Goal: Transaction & Acquisition: Obtain resource

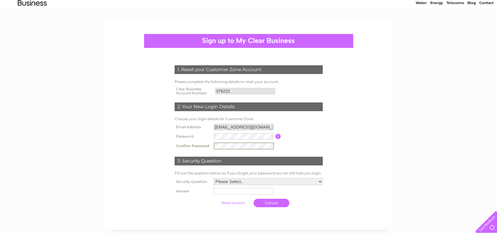
scroll to position [25, 0]
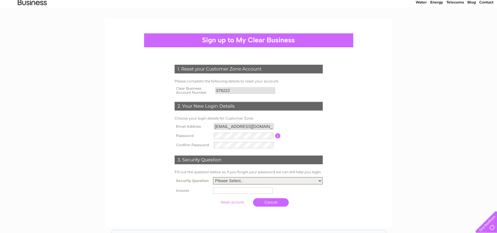
click at [286, 179] on select "Please Select.. In what town or city was your first job? In what town or city d…" at bounding box center [268, 181] width 110 height 8
select select "1"
click at [213, 177] on select "Please Select.. In what town or city was your first job? In what town or city d…" at bounding box center [268, 181] width 110 height 8
click at [261, 190] on input "text" at bounding box center [243, 191] width 60 height 6
type input "Frome"
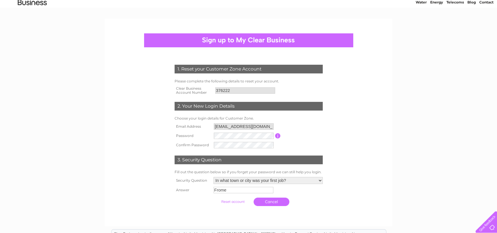
click at [248, 214] on div at bounding box center [248, 215] width 177 height 12
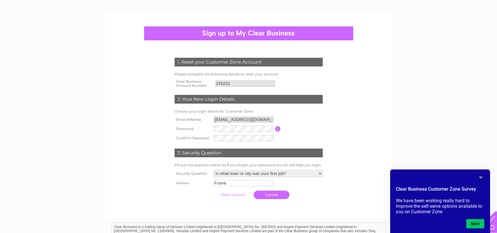
scroll to position [31, 0]
click at [474, 221] on button "Next" at bounding box center [475, 223] width 18 height 9
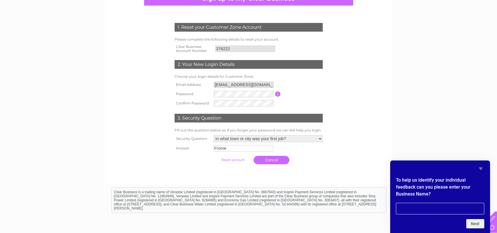
scroll to position [67, 0]
click at [239, 157] on input "submit" at bounding box center [233, 160] width 36 height 8
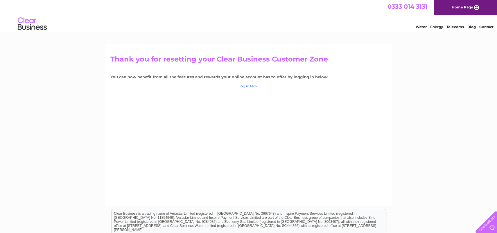
click at [245, 87] on link "Log in Now" at bounding box center [249, 86] width 20 height 4
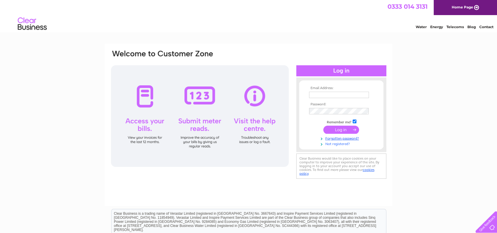
click at [338, 143] on link "Not registered?" at bounding box center [342, 144] width 66 height 6
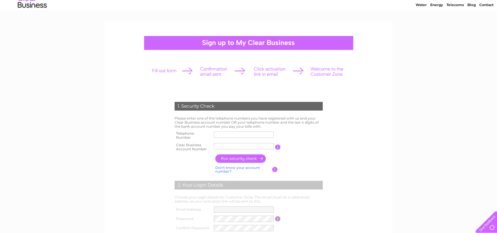
scroll to position [24, 0]
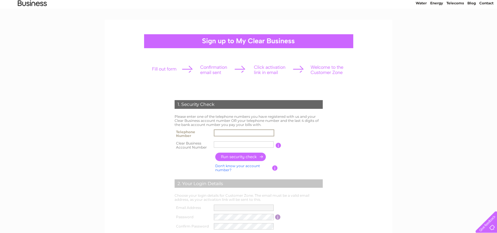
click at [240, 132] on input "text" at bounding box center [244, 133] width 60 height 7
type input "01373453247"
paste input "376222"
click at [233, 145] on input "376222" at bounding box center [244, 144] width 60 height 7
type input "376222"
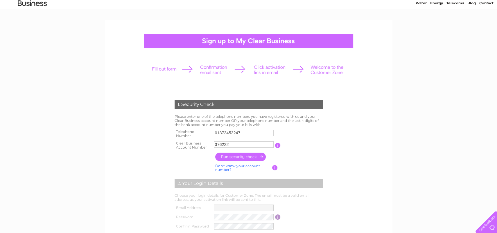
click at [246, 158] on input "button" at bounding box center [240, 157] width 51 height 8
type input "**********"
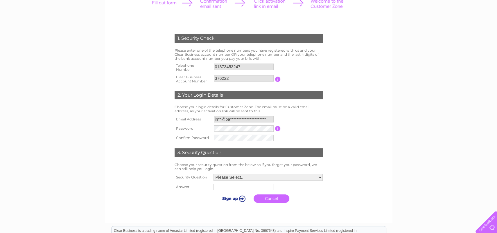
scroll to position [90, 0]
click at [292, 176] on select "Please Select.. In what town or city was your first job? In what town or city d…" at bounding box center [268, 178] width 110 height 8
select select "1"
click at [213, 174] on select "Please Select.. In what town or city was your first job? In what town or city d…" at bounding box center [268, 178] width 110 height 8
click at [262, 186] on input "text" at bounding box center [244, 187] width 60 height 7
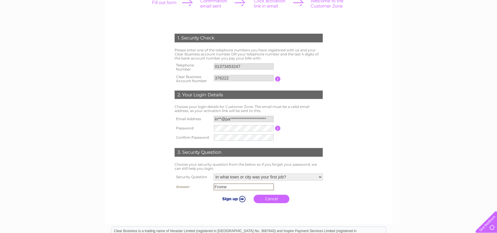
type input "Frome"
click at [215, 195] on input "submit" at bounding box center [233, 199] width 36 height 8
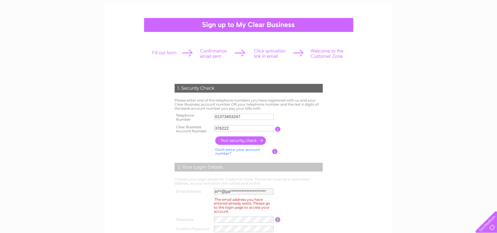
scroll to position [41, 0]
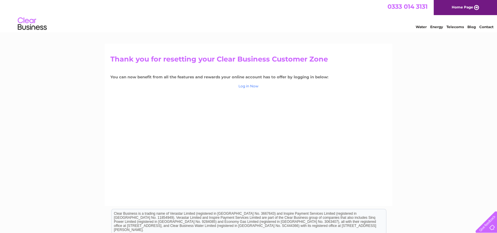
click at [253, 85] on link "Log in Now" at bounding box center [249, 86] width 20 height 4
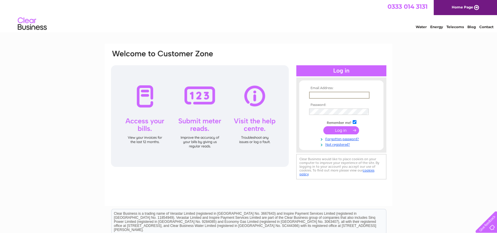
click at [326, 96] on input "text" at bounding box center [339, 95] width 60 height 7
type input "[EMAIL_ADDRESS][DOMAIN_NAME]"
click at [323, 126] on input "submit" at bounding box center [341, 130] width 36 height 8
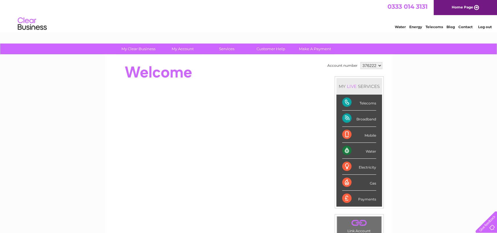
click at [477, 146] on div "My Clear Business Login Details My Details My Preferences Link Account My Accou…" at bounding box center [248, 207] width 497 height 327
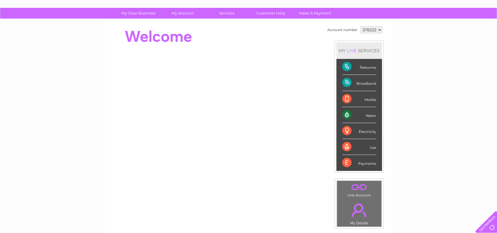
scroll to position [34, 0]
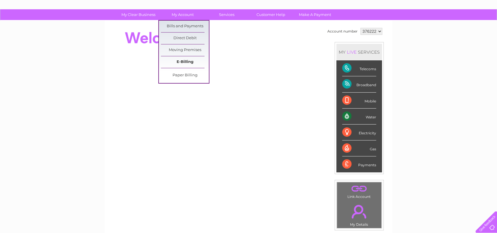
click at [189, 63] on link "E-Billing" at bounding box center [185, 62] width 48 height 12
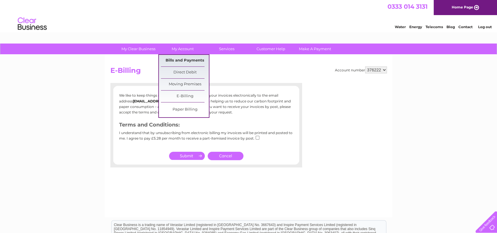
click at [179, 59] on link "Bills and Payments" at bounding box center [185, 61] width 48 height 12
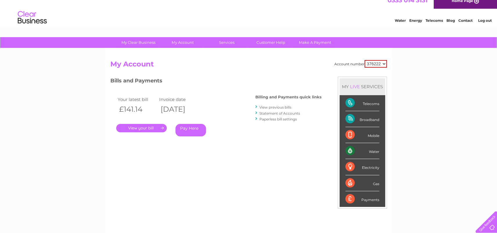
scroll to position [9, 0]
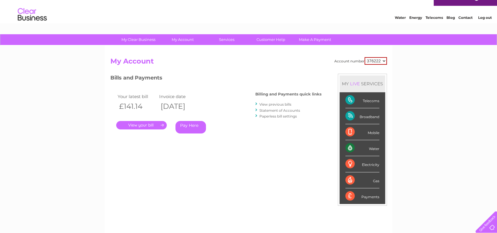
click at [148, 126] on link "." at bounding box center [141, 125] width 51 height 8
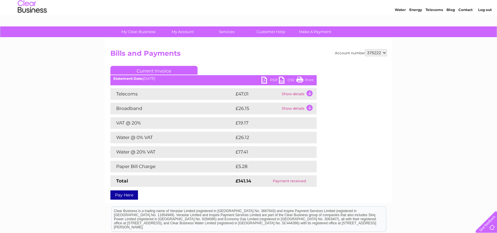
scroll to position [17, 0]
click at [268, 80] on link "PDF" at bounding box center [270, 80] width 17 height 8
